Goal: Communication & Community: Ask a question

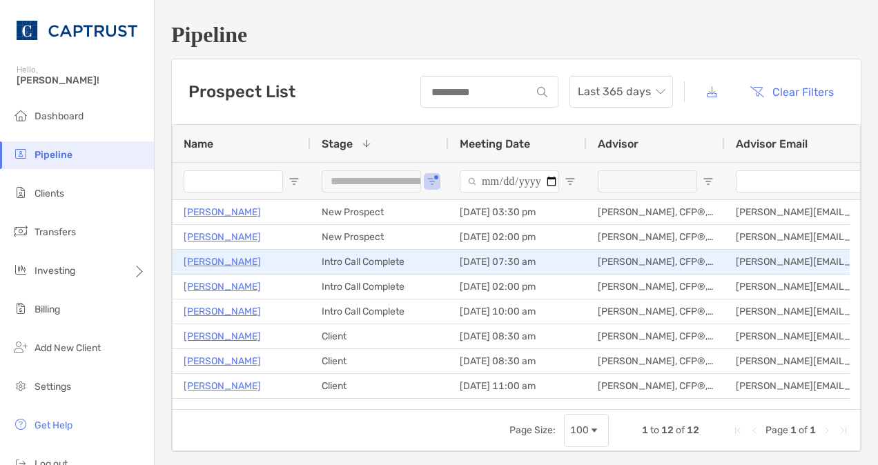
click at [222, 262] on p "[PERSON_NAME]" at bounding box center [222, 261] width 77 height 17
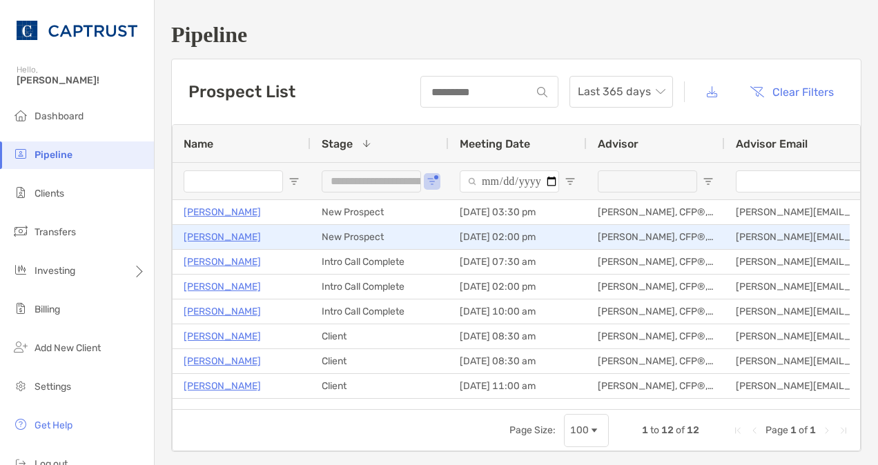
click at [215, 237] on p "[PERSON_NAME]" at bounding box center [222, 236] width 77 height 17
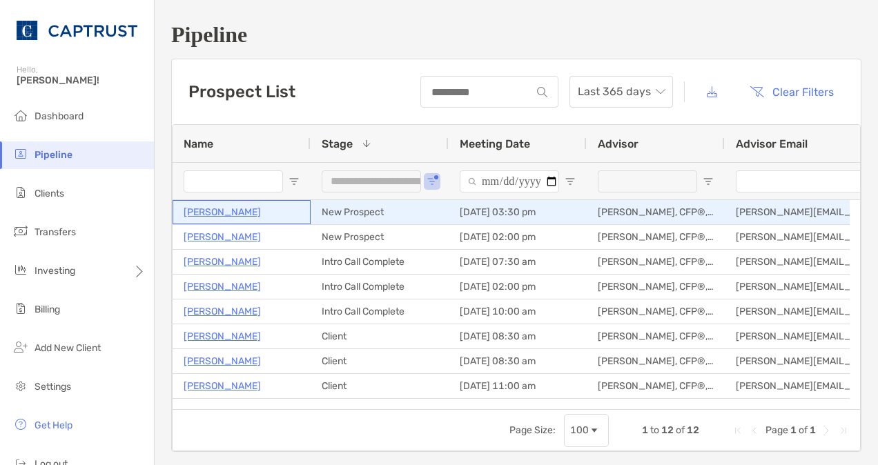
click at [230, 213] on p "[PERSON_NAME]" at bounding box center [222, 212] width 77 height 17
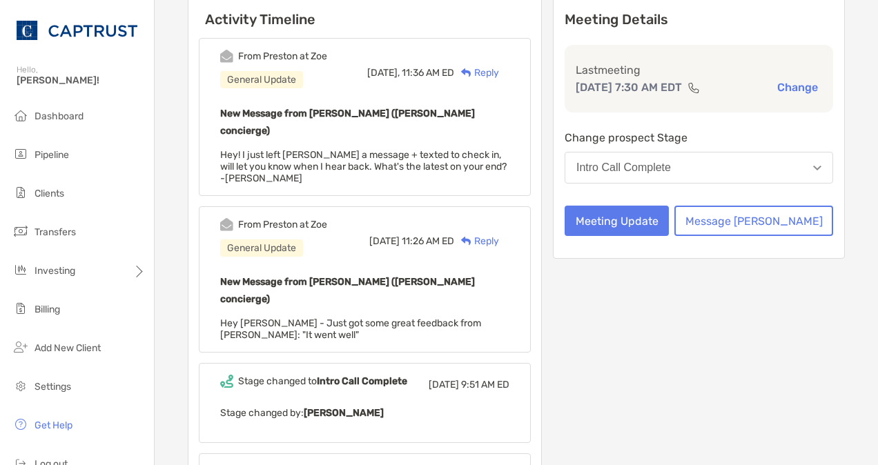
scroll to position [190, 0]
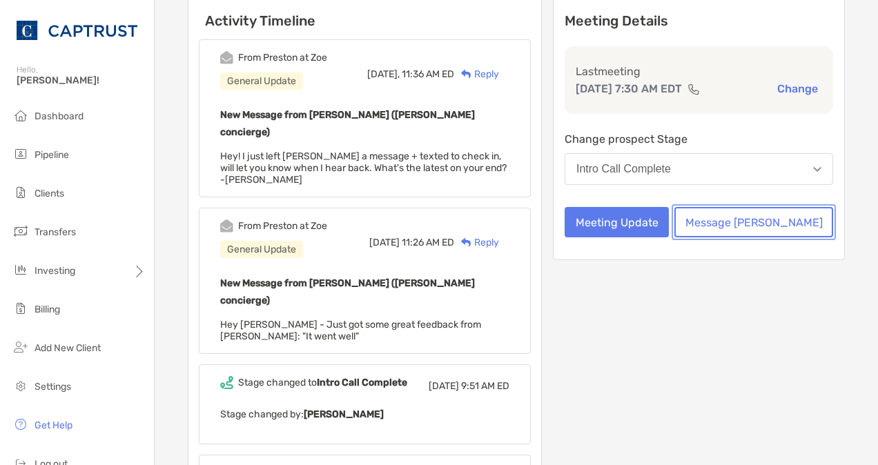
click at [770, 236] on button "Message Zoe" at bounding box center [753, 222] width 159 height 30
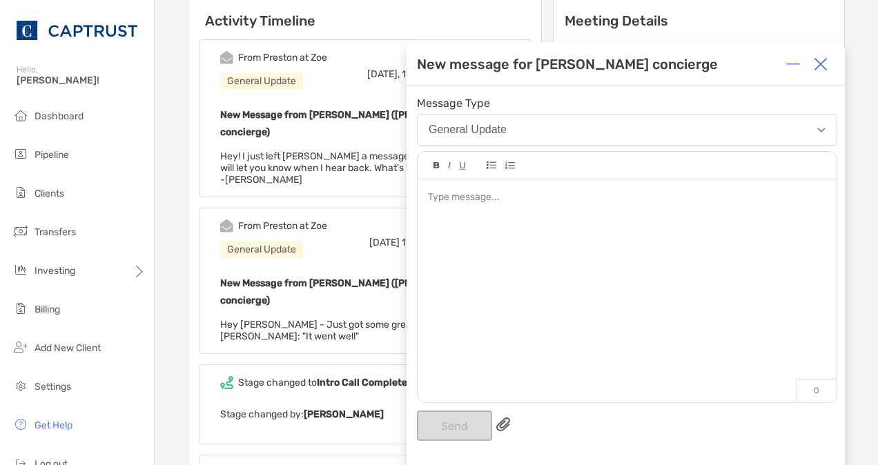
click at [539, 210] on div at bounding box center [627, 283] width 419 height 209
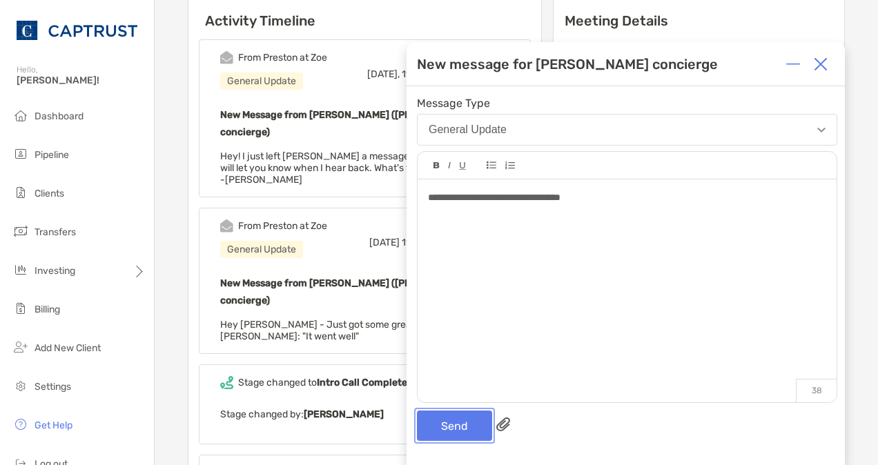
click at [447, 427] on button "Send" at bounding box center [454, 426] width 75 height 30
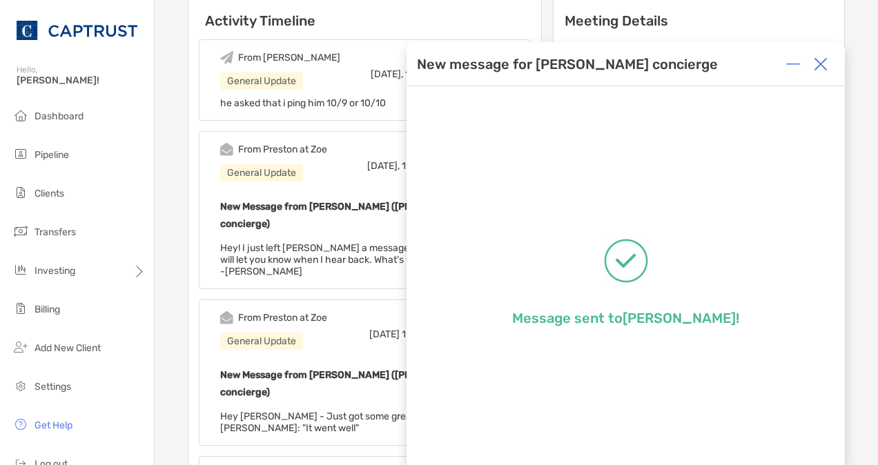
click at [824, 64] on img at bounding box center [821, 64] width 14 height 14
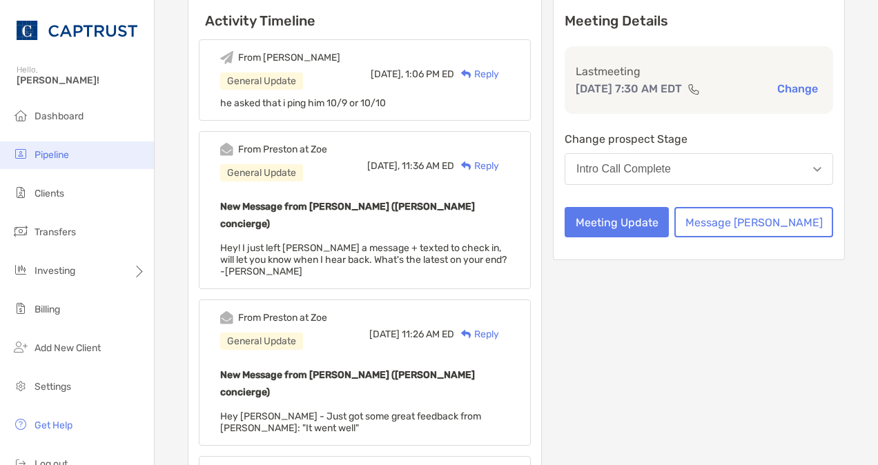
click at [46, 153] on span "Pipeline" at bounding box center [52, 155] width 35 height 12
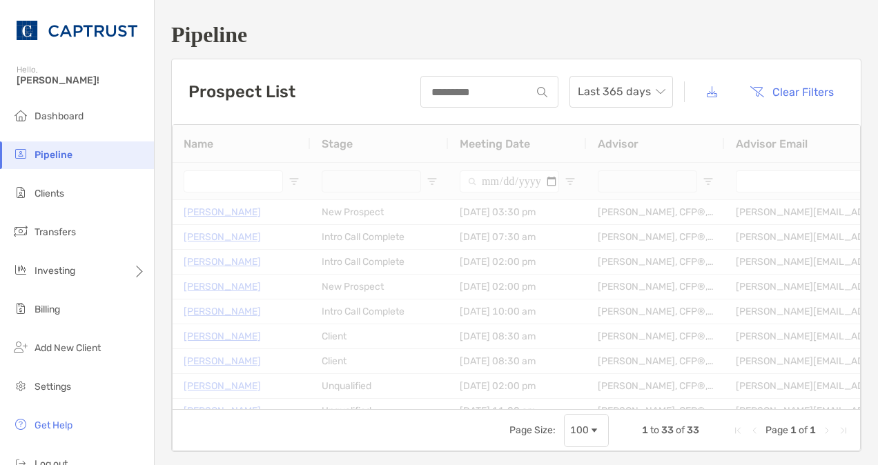
type input "**********"
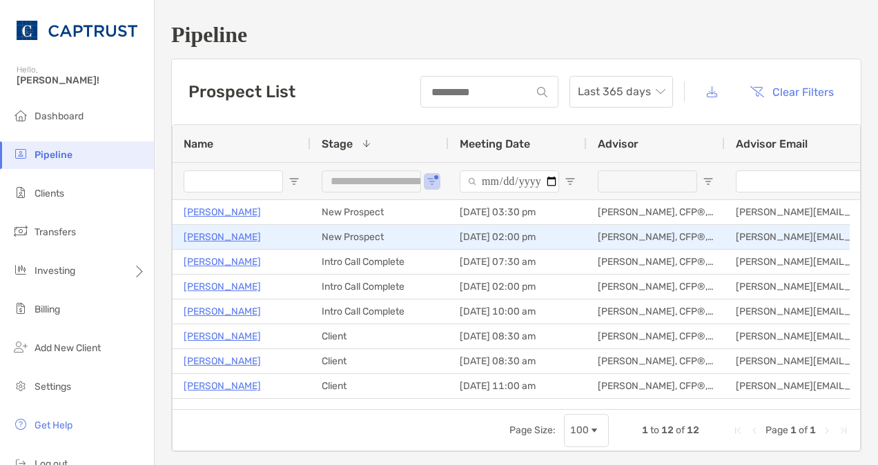
click at [220, 236] on p "[PERSON_NAME]" at bounding box center [222, 236] width 77 height 17
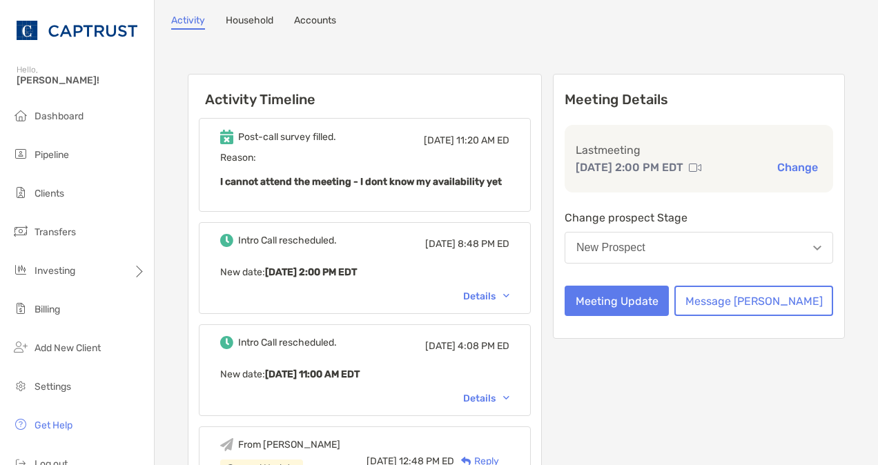
scroll to position [114, 0]
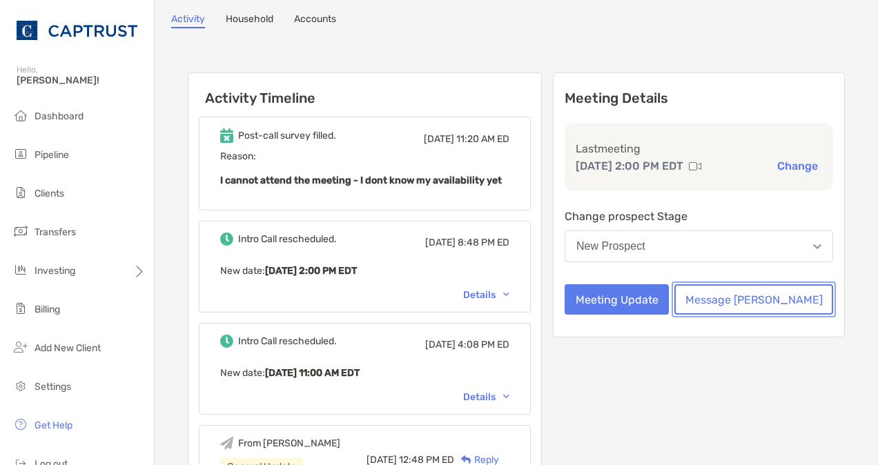
click at [788, 315] on button "Message Zoe" at bounding box center [753, 299] width 159 height 30
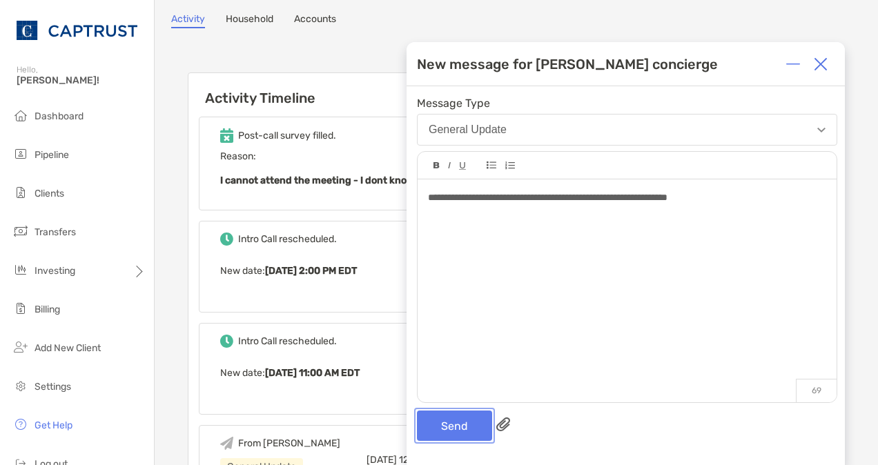
click at [449, 419] on button "Send" at bounding box center [454, 426] width 75 height 30
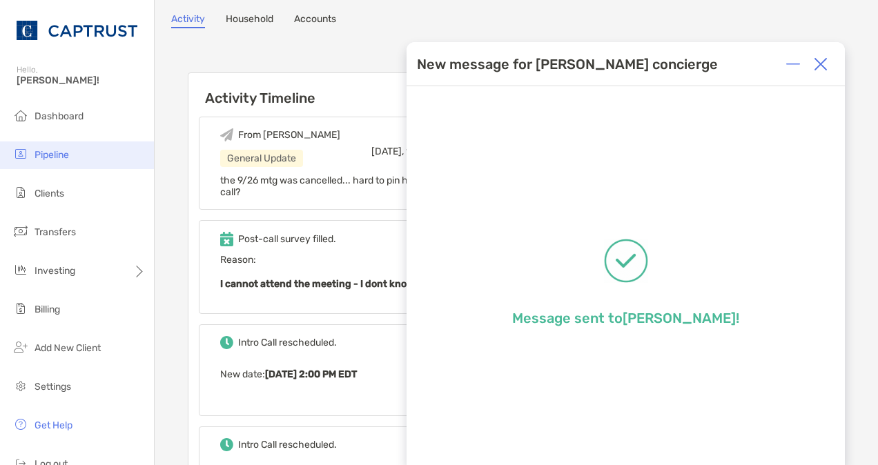
click at [69, 153] on span "Pipeline" at bounding box center [52, 155] width 35 height 12
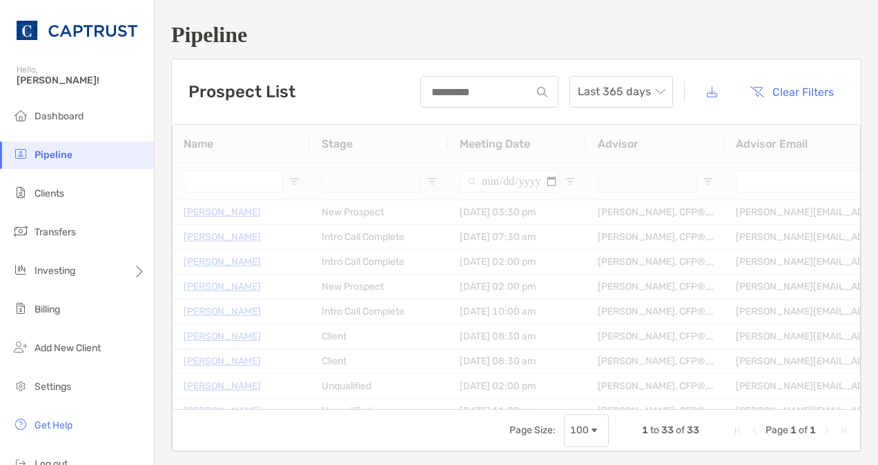
type input "**********"
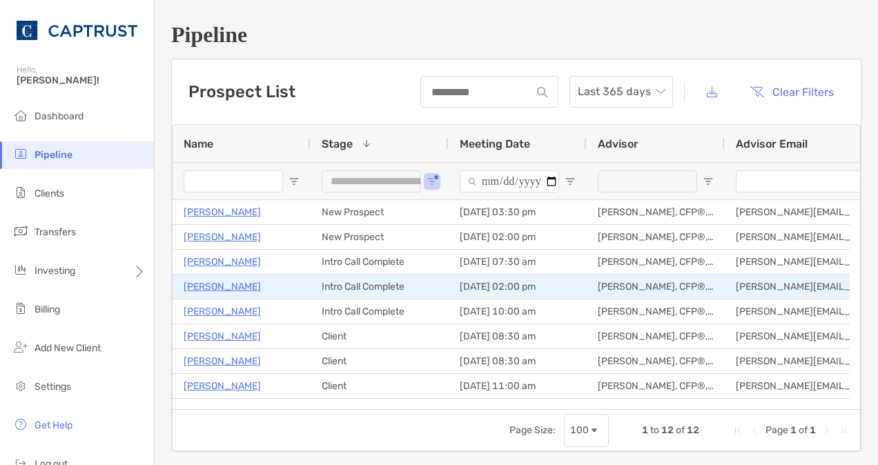
click at [206, 283] on p "[PERSON_NAME]" at bounding box center [222, 286] width 77 height 17
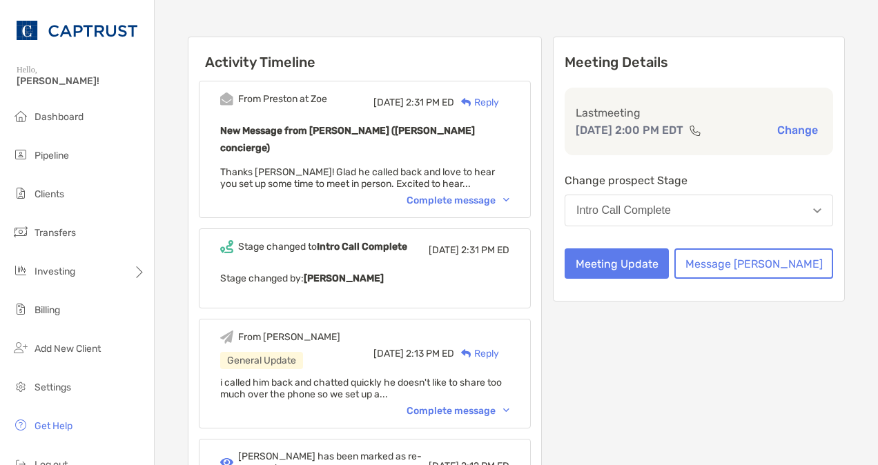
scroll to position [118, 0]
click at [509, 406] on div "Complete message" at bounding box center [458, 412] width 103 height 12
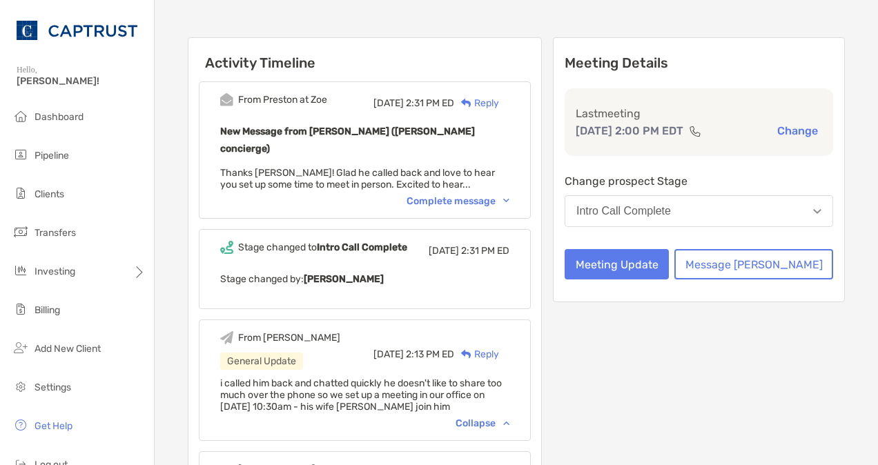
scroll to position [0, 0]
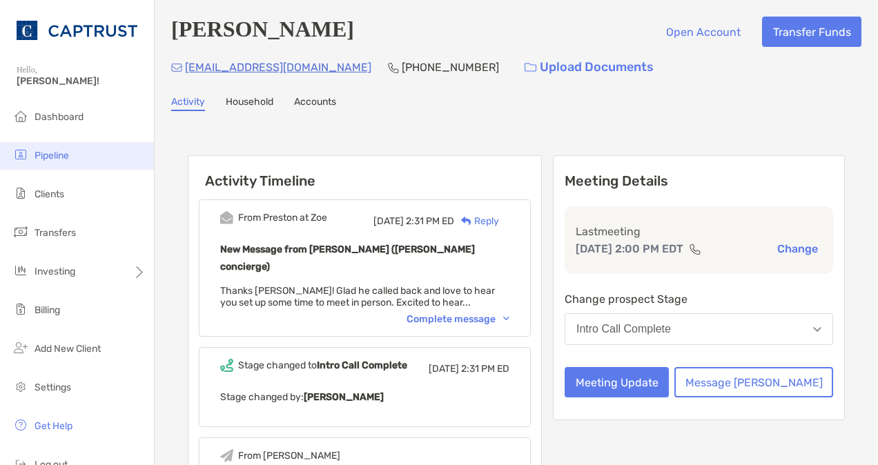
click at [88, 150] on li "Pipeline" at bounding box center [77, 156] width 154 height 28
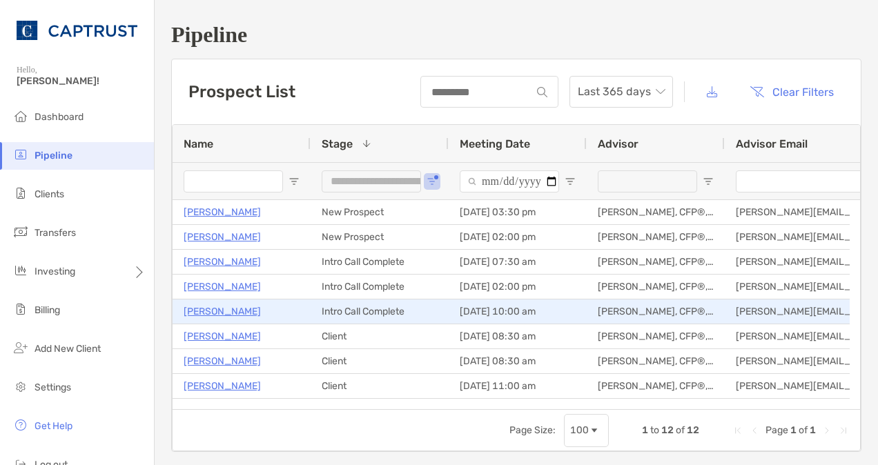
click at [225, 311] on p "[PERSON_NAME]" at bounding box center [222, 311] width 77 height 17
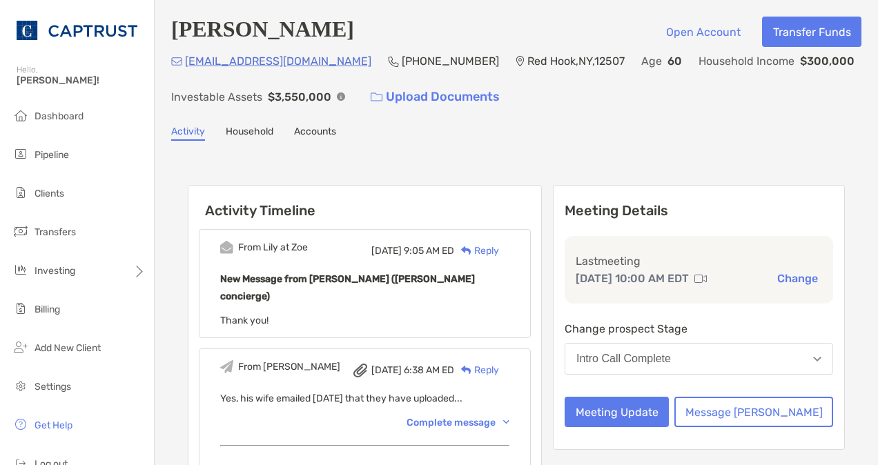
click at [678, 199] on div "Meeting Details Last meeting [DATE] 10:00 AM EDT Change Change prospect Stage I…" at bounding box center [699, 317] width 292 height 265
